Goal: Task Accomplishment & Management: Use online tool/utility

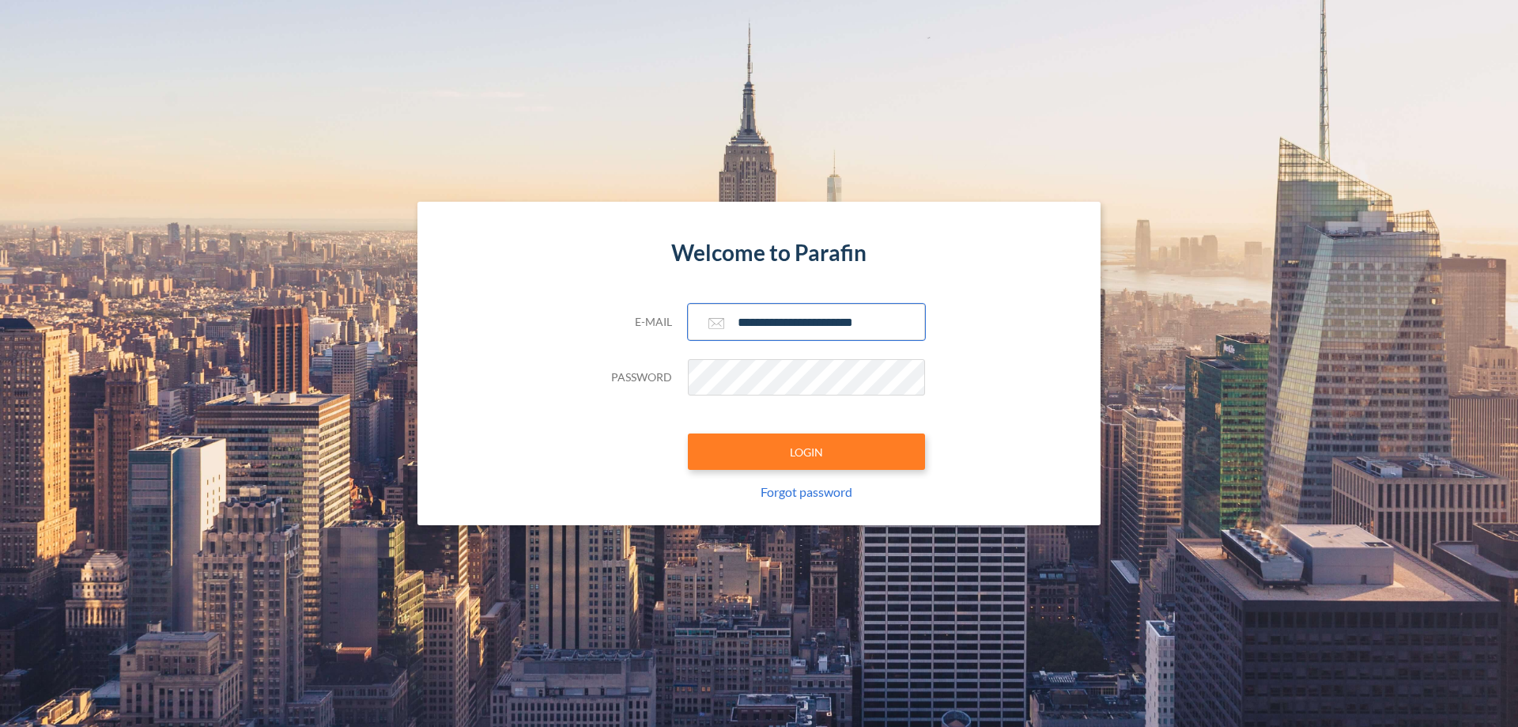
type input "**********"
click at [807, 452] on button "LOGIN" at bounding box center [806, 451] width 237 height 36
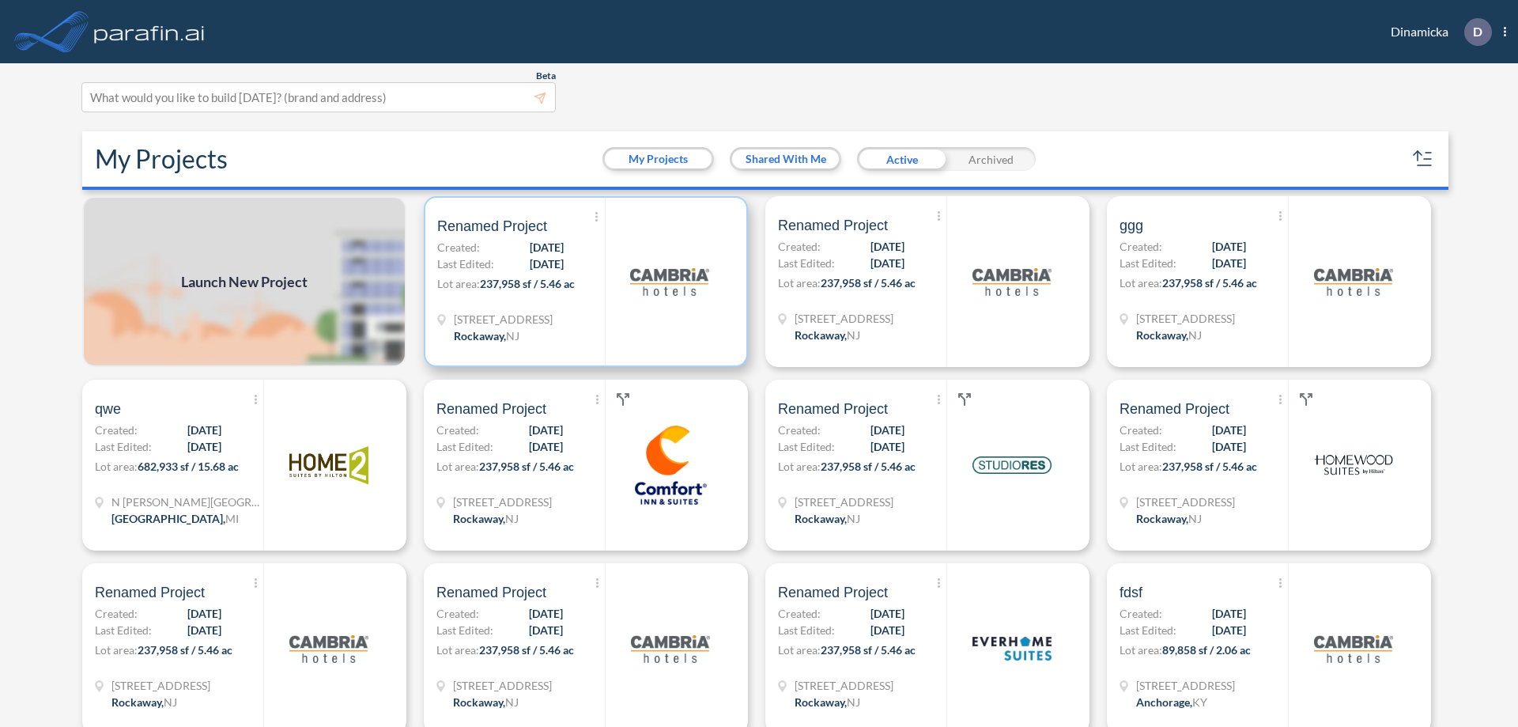
scroll to position [4, 0]
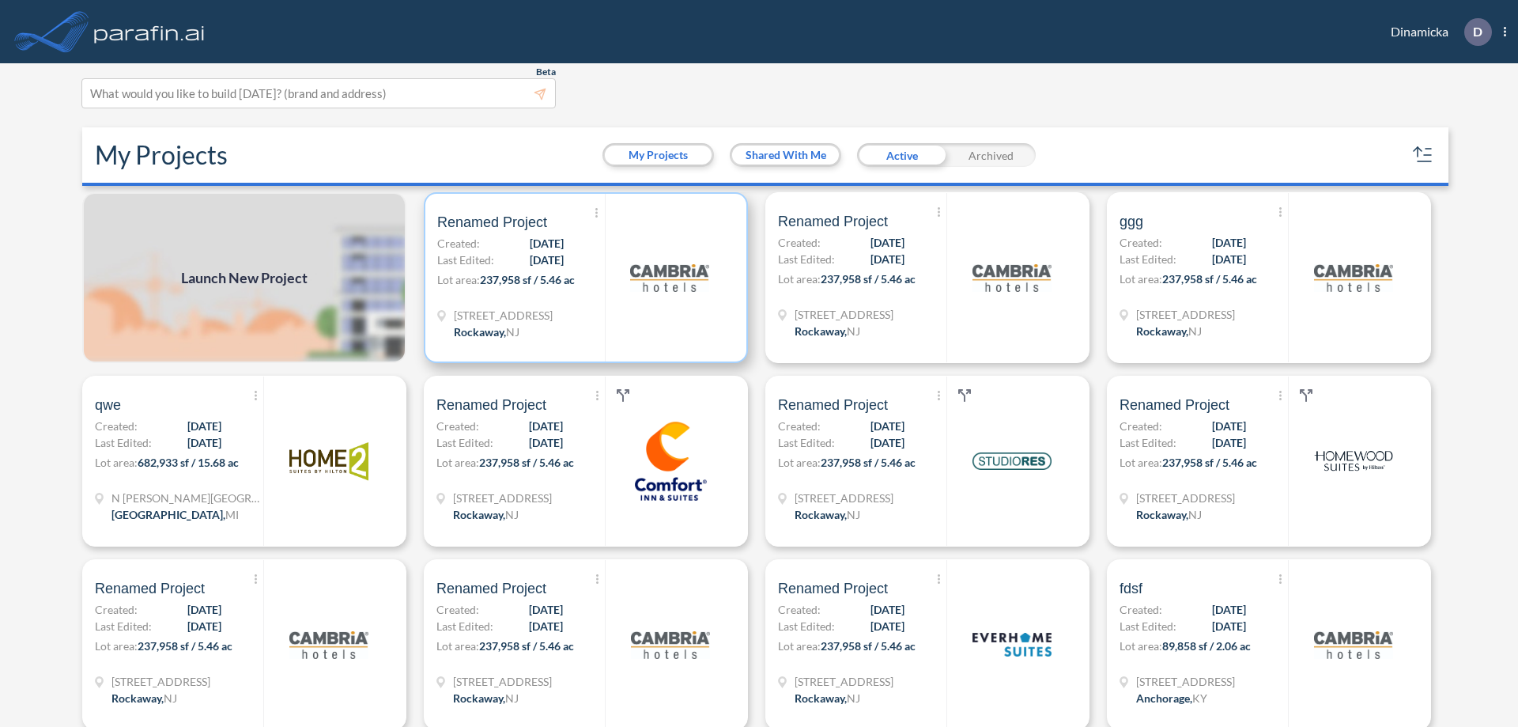
click at [583, 278] on p "Lot area: 237,958 sf / 5.46 ac" at bounding box center [521, 282] width 168 height 23
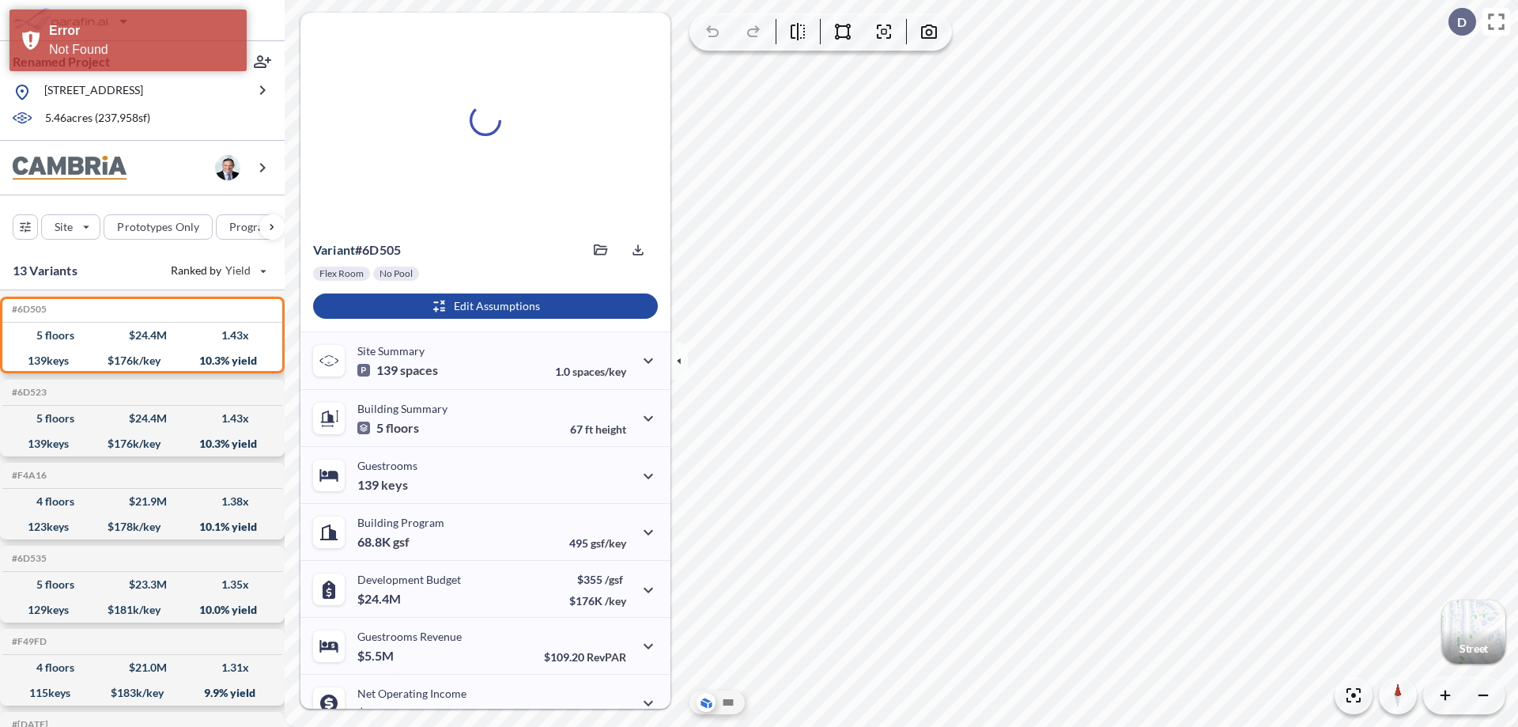
scroll to position [80, 0]
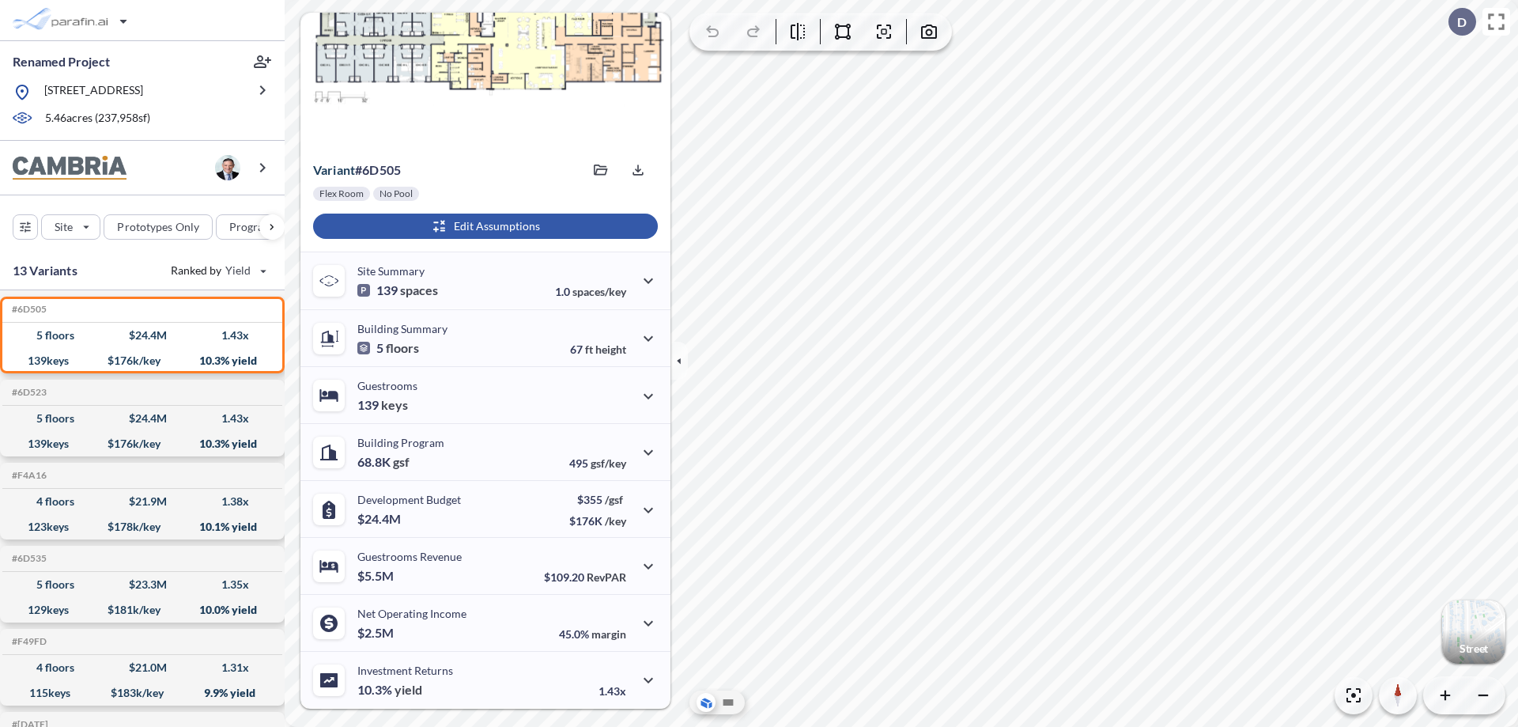
click at [483, 226] on div "button" at bounding box center [485, 226] width 345 height 25
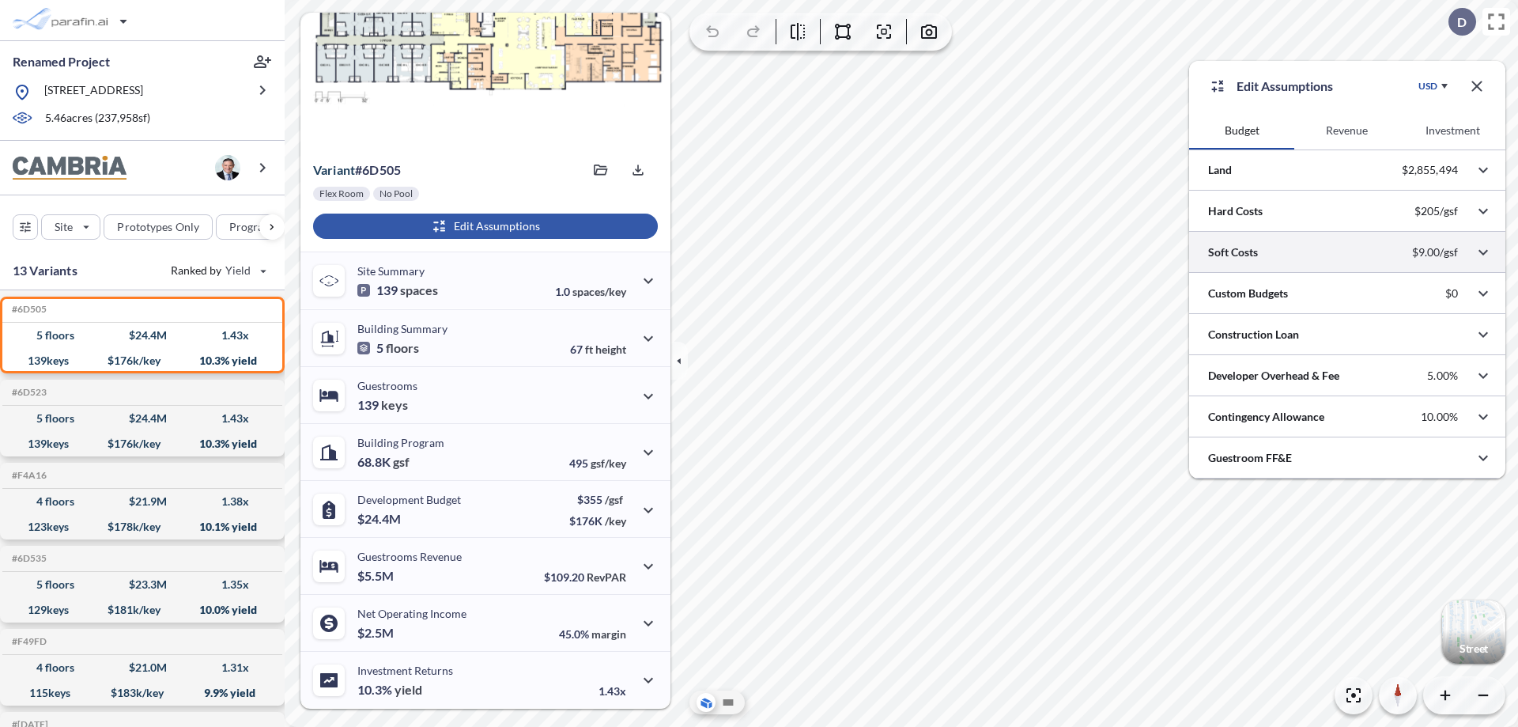
click at [1348, 252] on div at bounding box center [1347, 252] width 316 height 40
